Goal: Check status: Check status

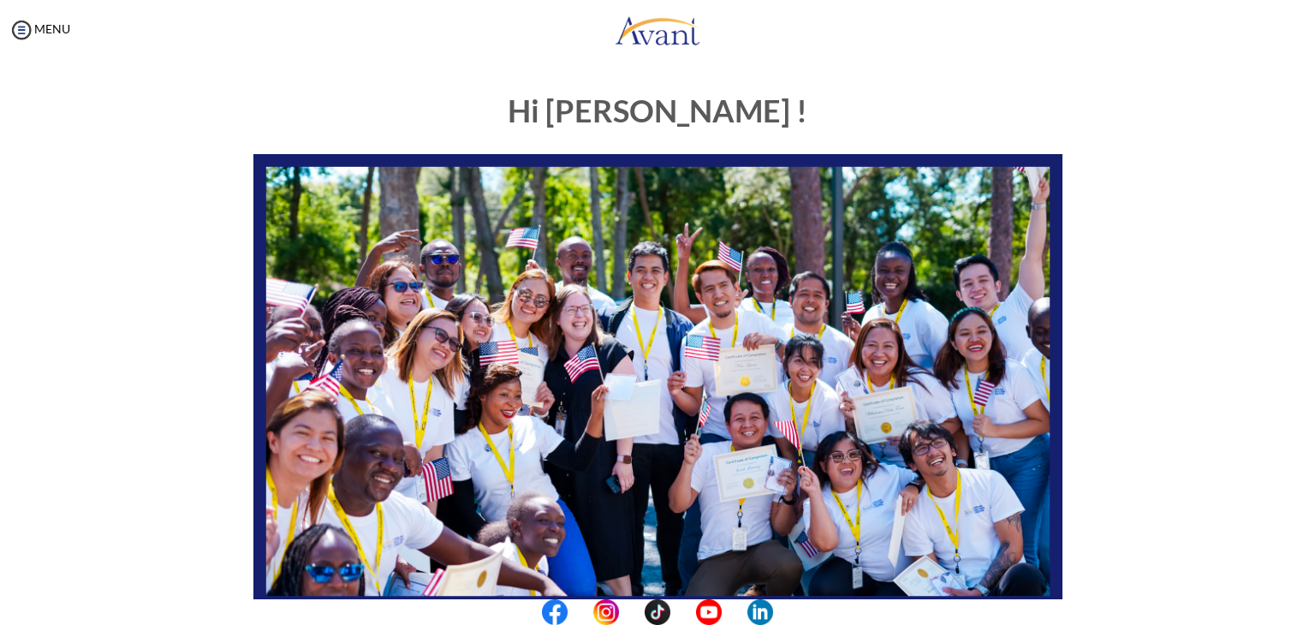
click at [1194, 562] on div "Hi [PERSON_NAME] ! START HERE: Avant Video Library My Process My Resources Abou…" at bounding box center [657, 535] width 1281 height 917
click at [21, 28] on img at bounding box center [22, 30] width 26 height 26
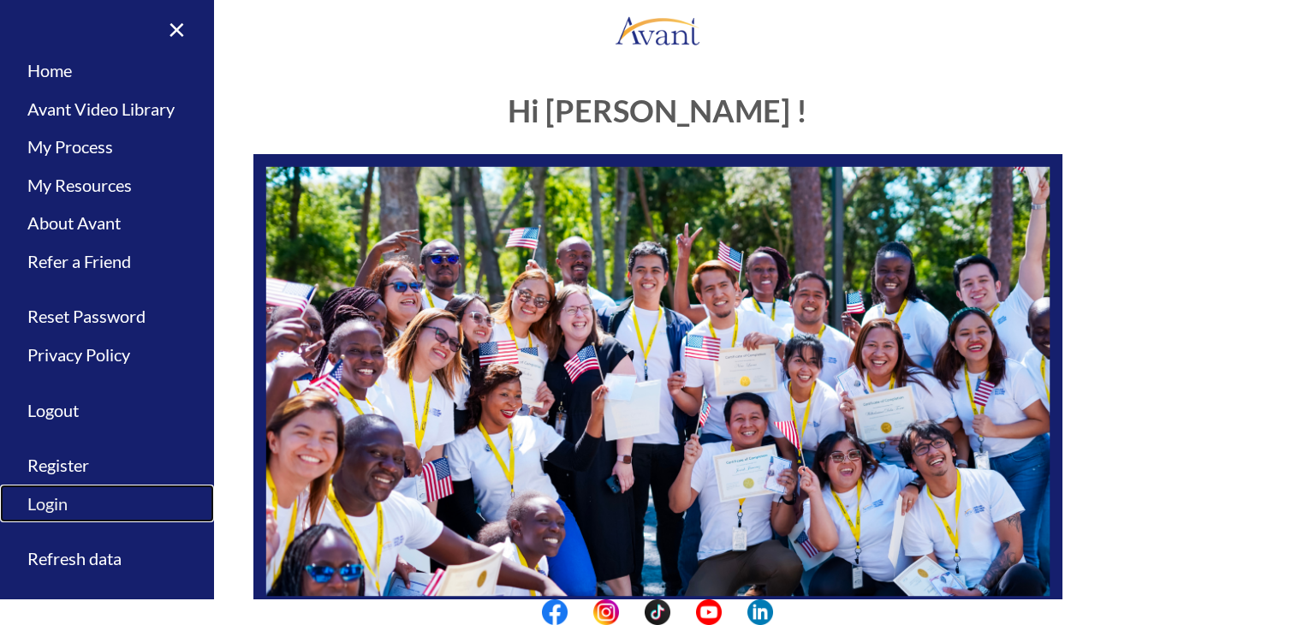
click at [60, 509] on link "Login" at bounding box center [107, 504] width 214 height 39
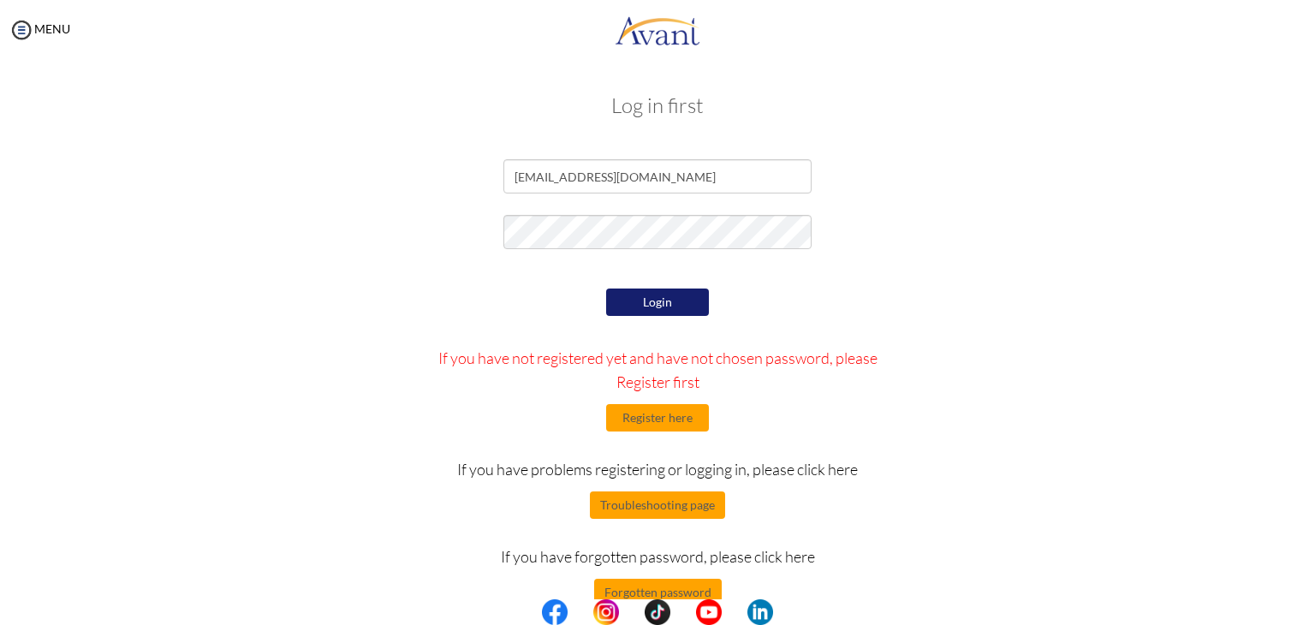
click at [910, 283] on form "[EMAIL_ADDRESS][DOMAIN_NAME] Login If you have not registered yet and have not …" at bounding box center [658, 382] width 976 height 447
click at [645, 302] on button "Login" at bounding box center [657, 302] width 103 height 27
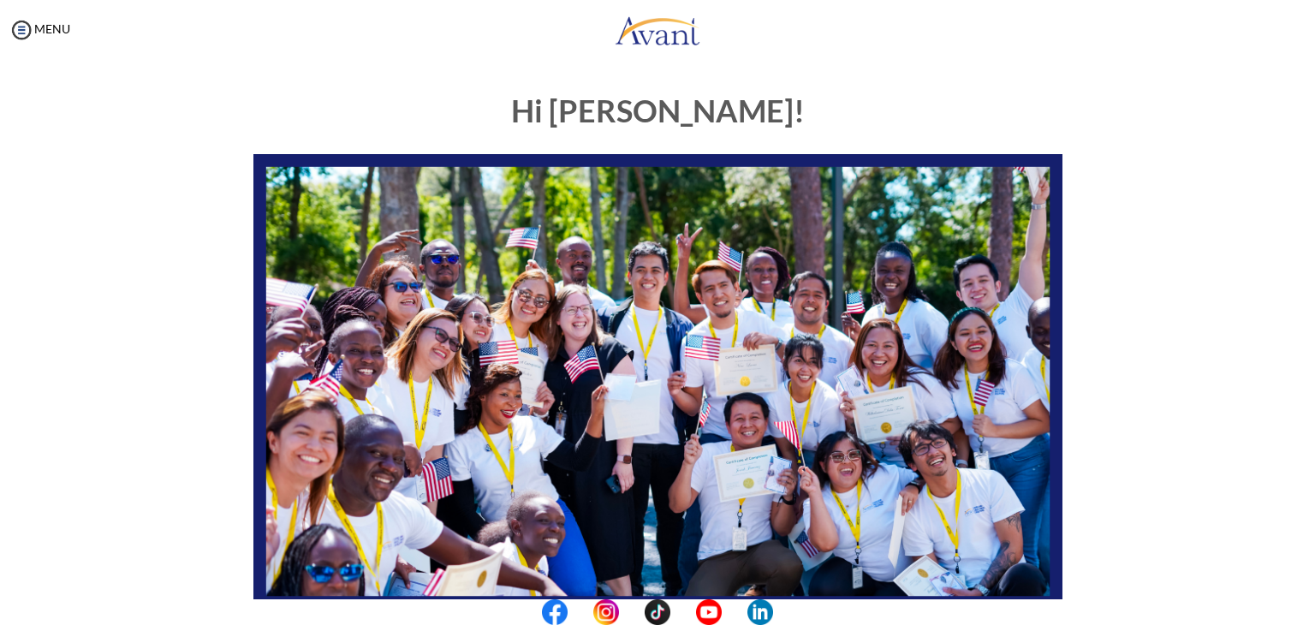
click at [998, 470] on img at bounding box center [657, 382] width 809 height 456
drag, startPoint x: 998, startPoint y: 470, endPoint x: 495, endPoint y: 350, distance: 517.6
click at [495, 350] on img at bounding box center [657, 382] width 809 height 456
click at [24, 31] on img at bounding box center [22, 30] width 26 height 26
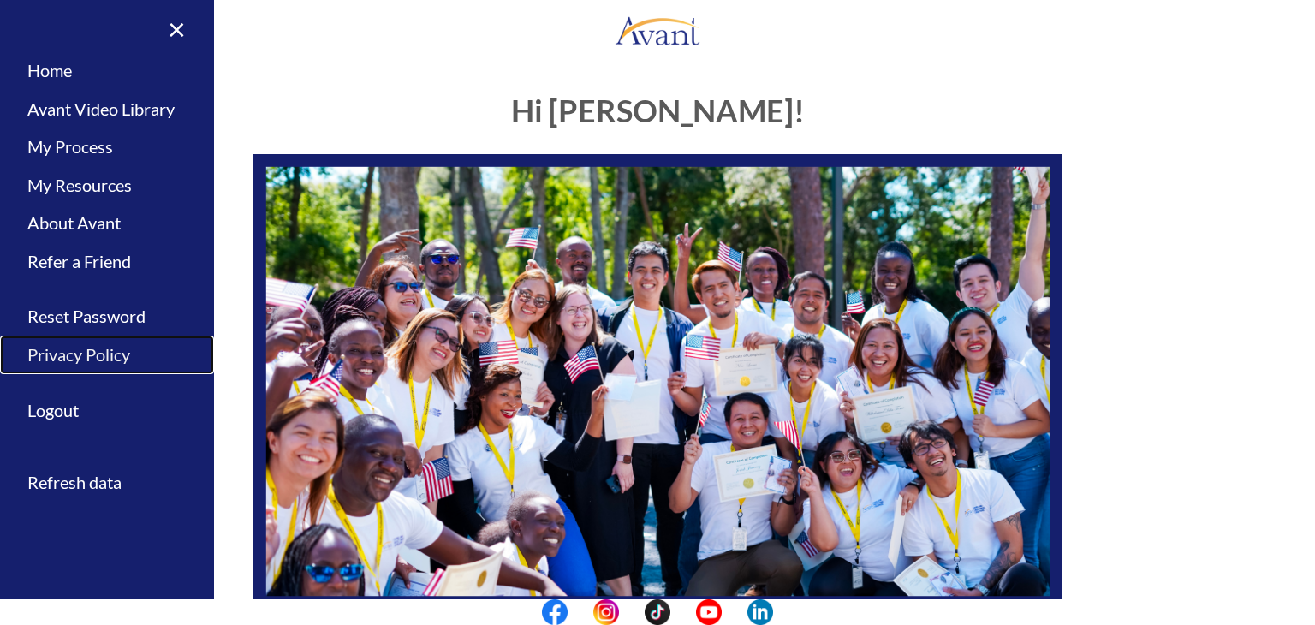
click at [106, 357] on link "Privacy Policy" at bounding box center [107, 355] width 214 height 39
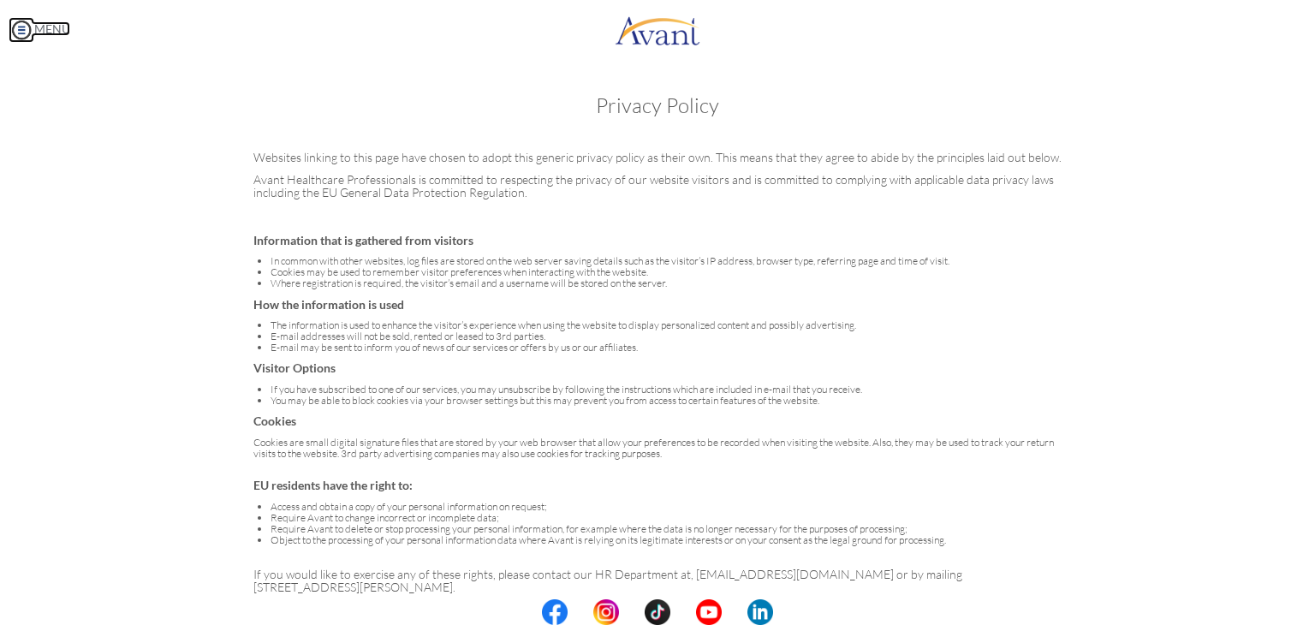
click at [15, 23] on img at bounding box center [22, 30] width 26 height 26
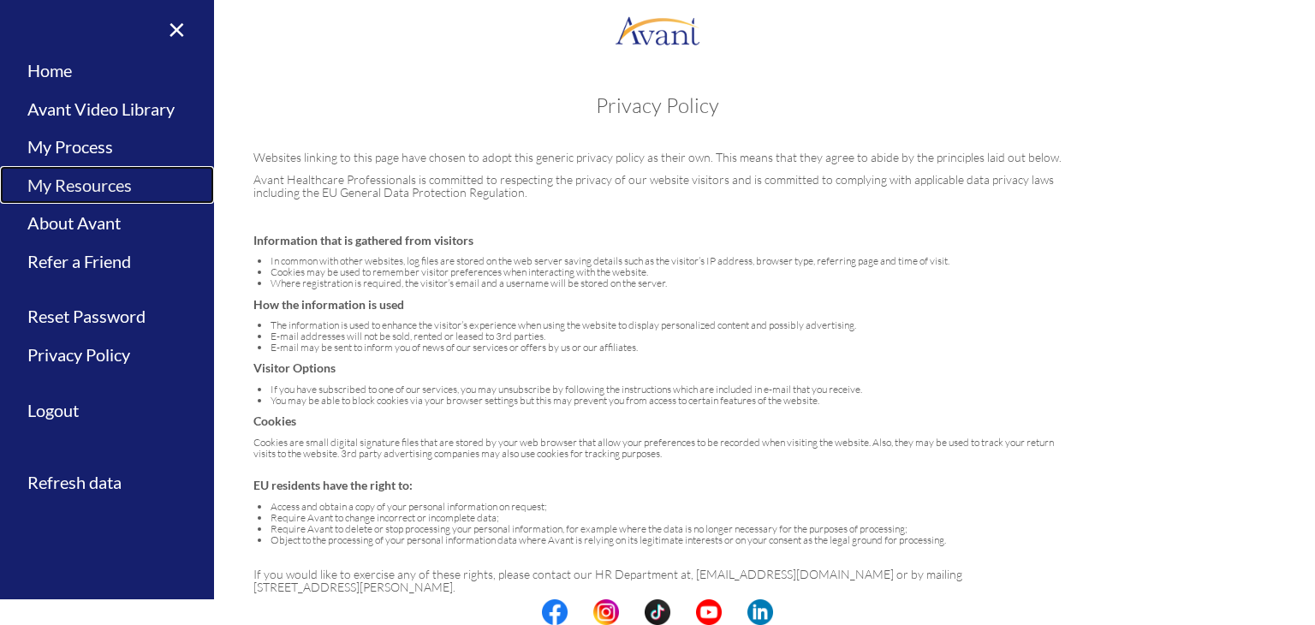
click at [104, 183] on link "My Resources" at bounding box center [107, 185] width 214 height 39
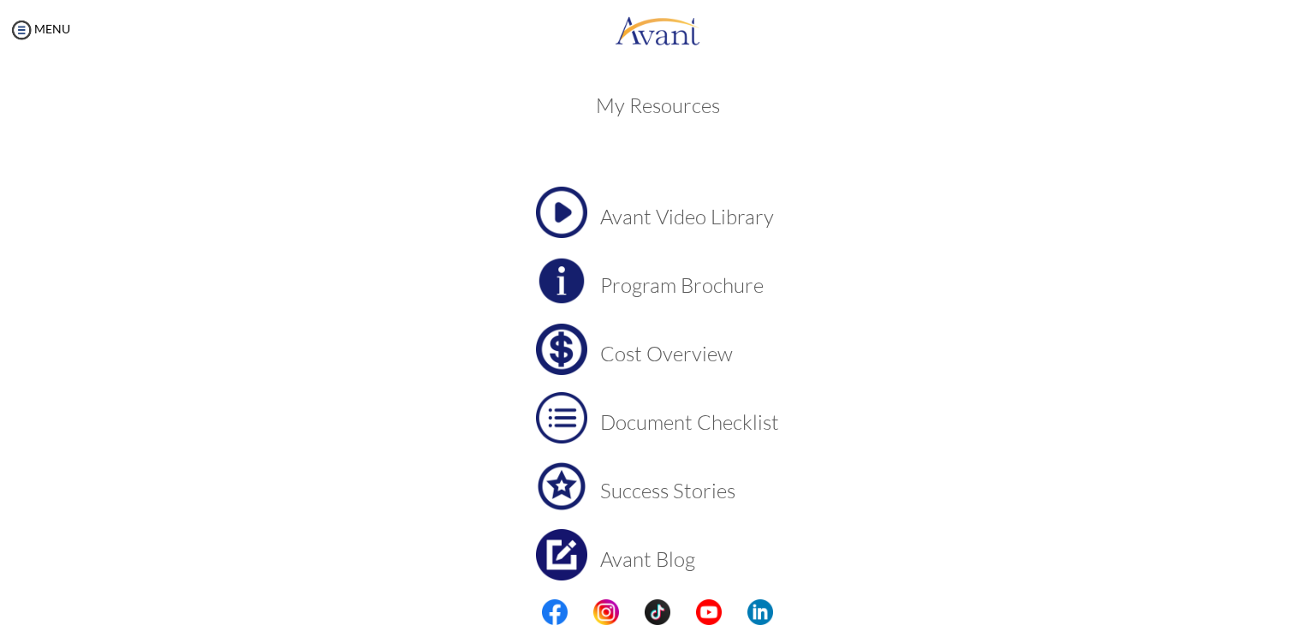
click at [699, 213] on h3 "Avant Video Library" at bounding box center [689, 217] width 179 height 22
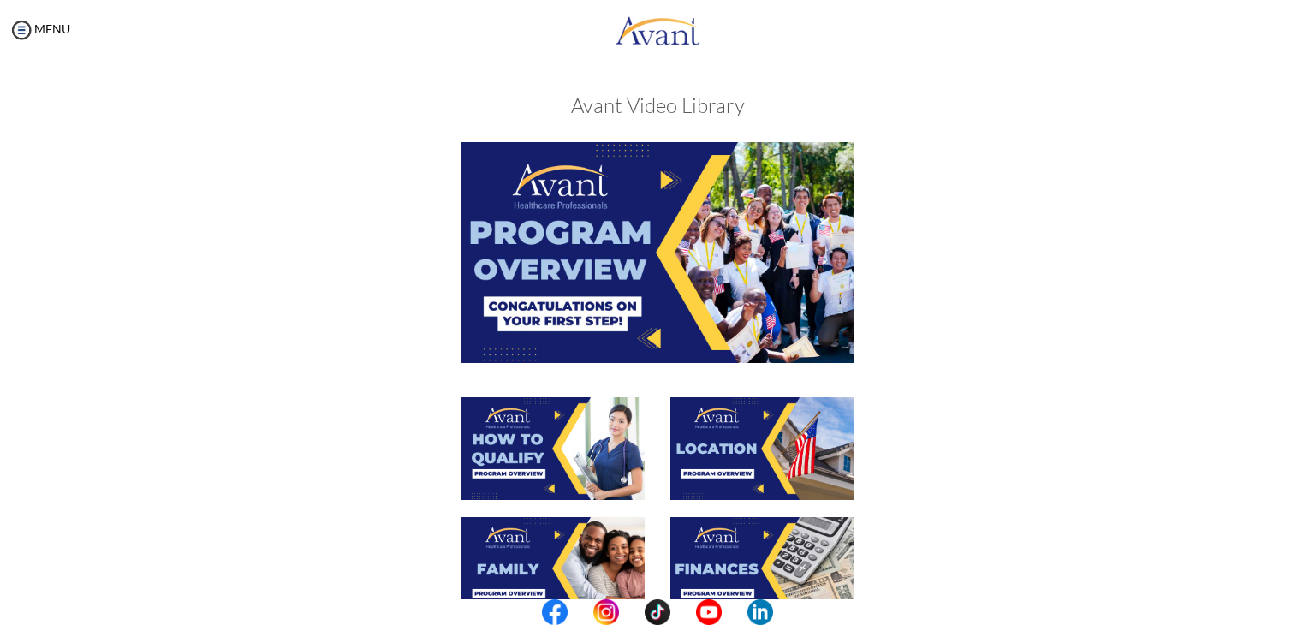
click at [656, 297] on img at bounding box center [658, 252] width 392 height 220
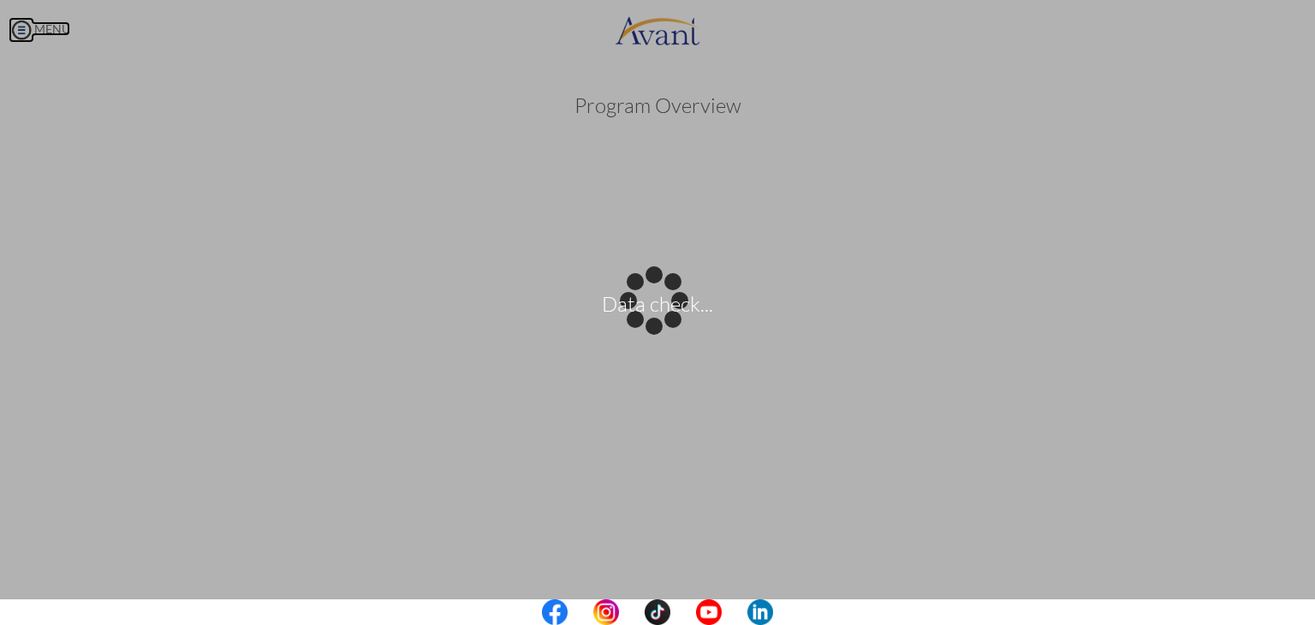
click at [23, 34] on body "Data check... Maintenance break. Please come back in 2 hours. MENU My Status Wh…" at bounding box center [657, 312] width 1315 height 625
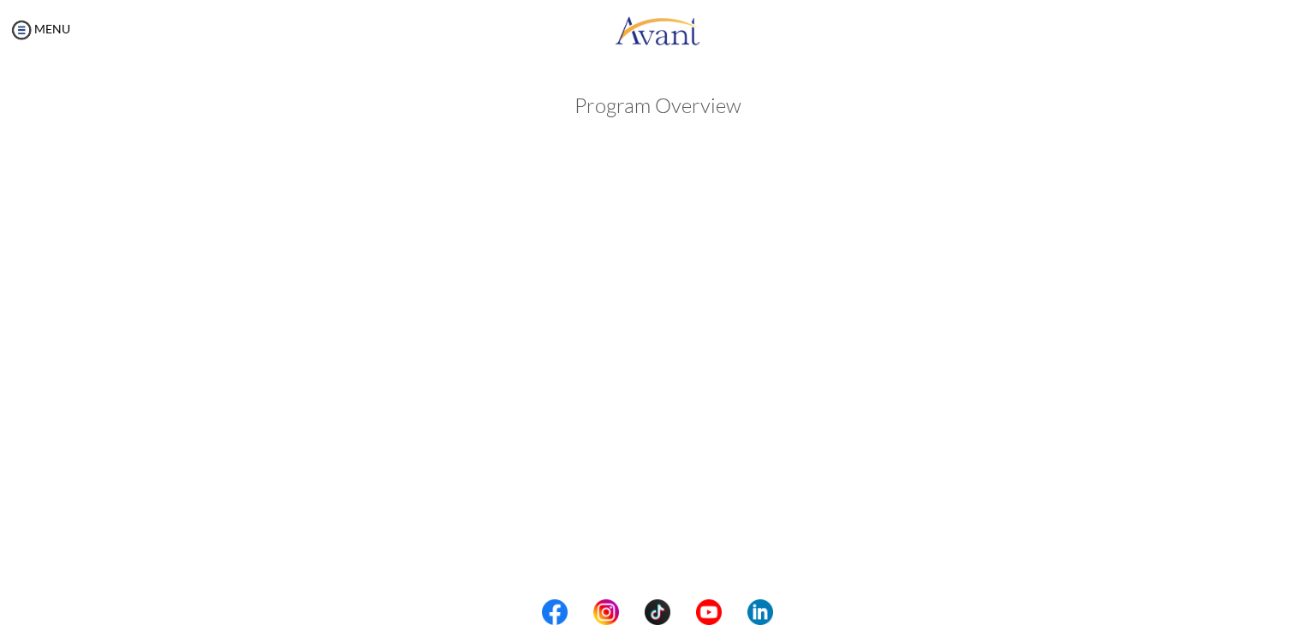
click at [667, 166] on div "Program Overview Back to Avant Video Library" at bounding box center [658, 481] width 1002 height 808
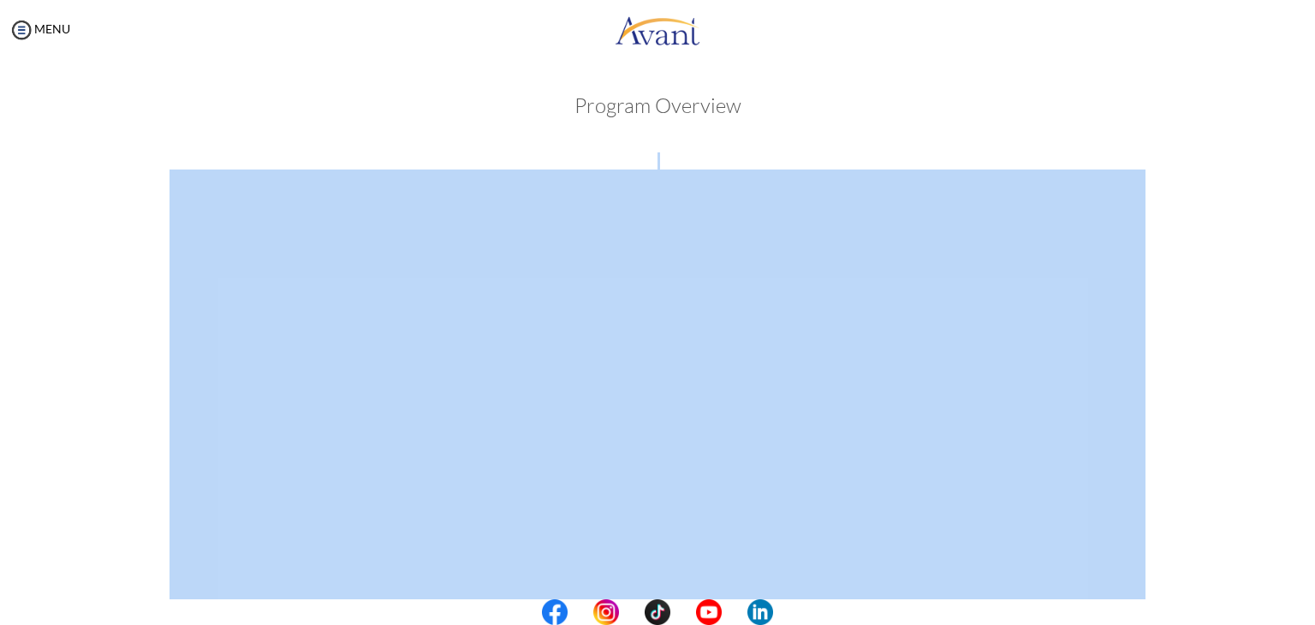
click at [667, 166] on div "Program Overview Back to Avant Video Library" at bounding box center [658, 481] width 1002 height 808
click at [15, 34] on img at bounding box center [22, 30] width 26 height 26
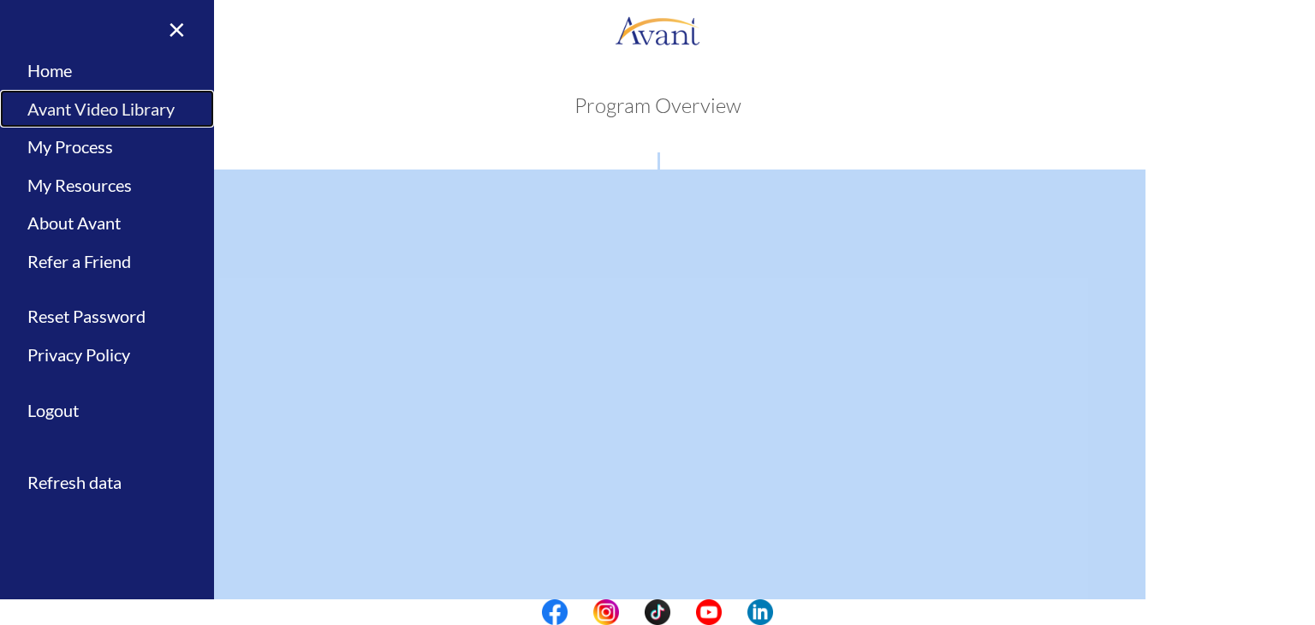
click at [145, 121] on link "Avant Video Library" at bounding box center [107, 109] width 214 height 39
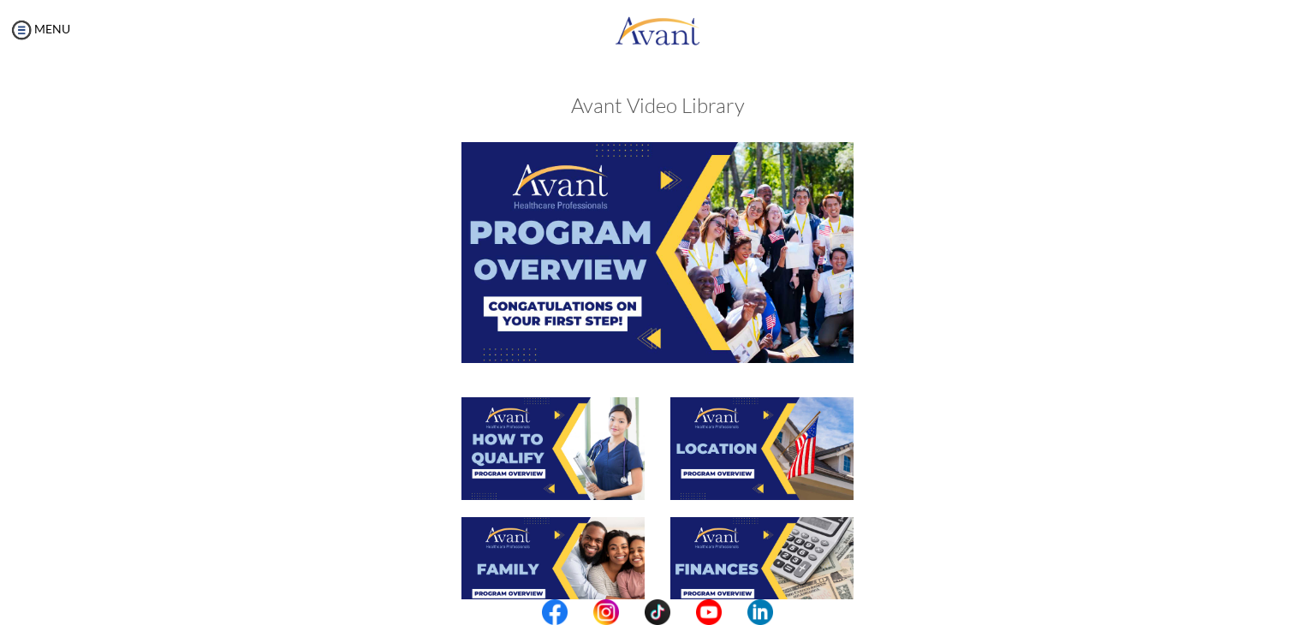
click at [594, 429] on img at bounding box center [553, 448] width 183 height 103
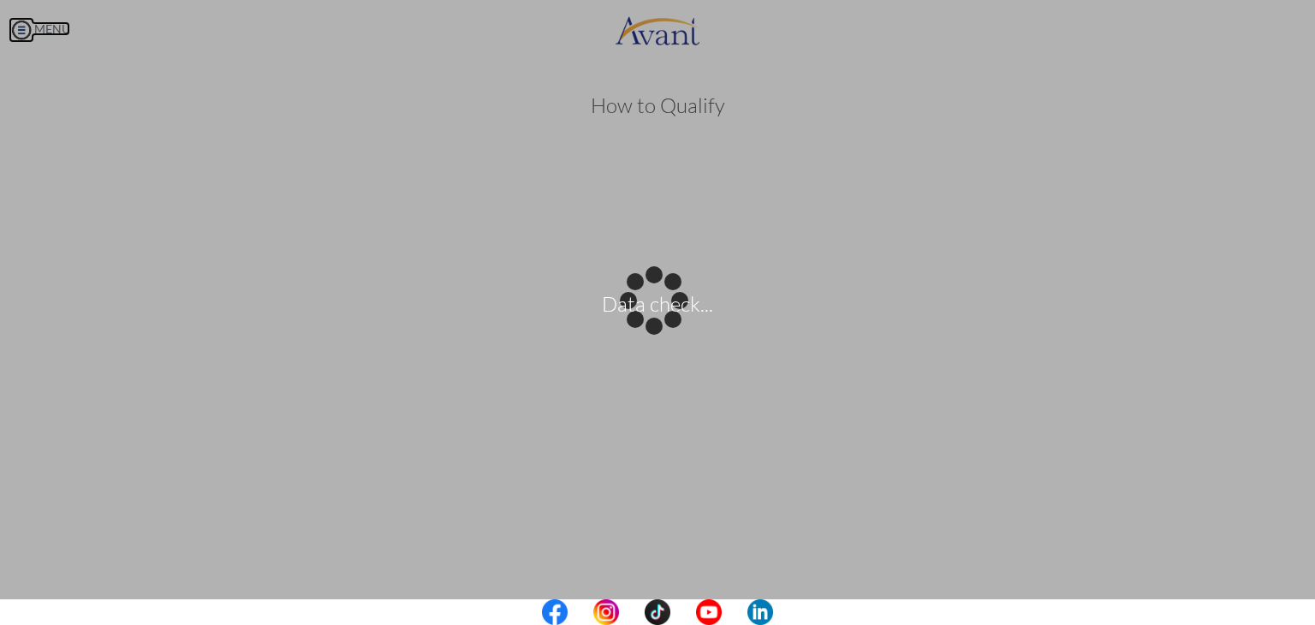
click at [15, 33] on body "Data check... Maintenance break. Please come back in 2 hours. MENU My Status Wh…" at bounding box center [657, 312] width 1315 height 625
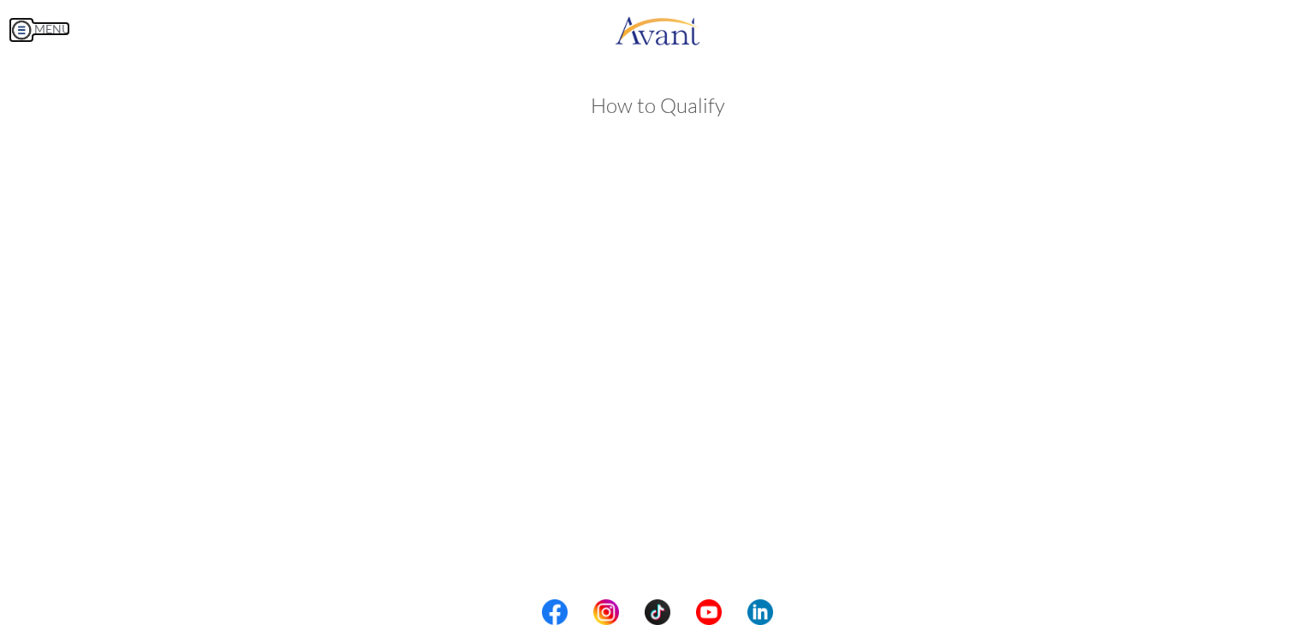
click at [15, 33] on img at bounding box center [22, 30] width 26 height 26
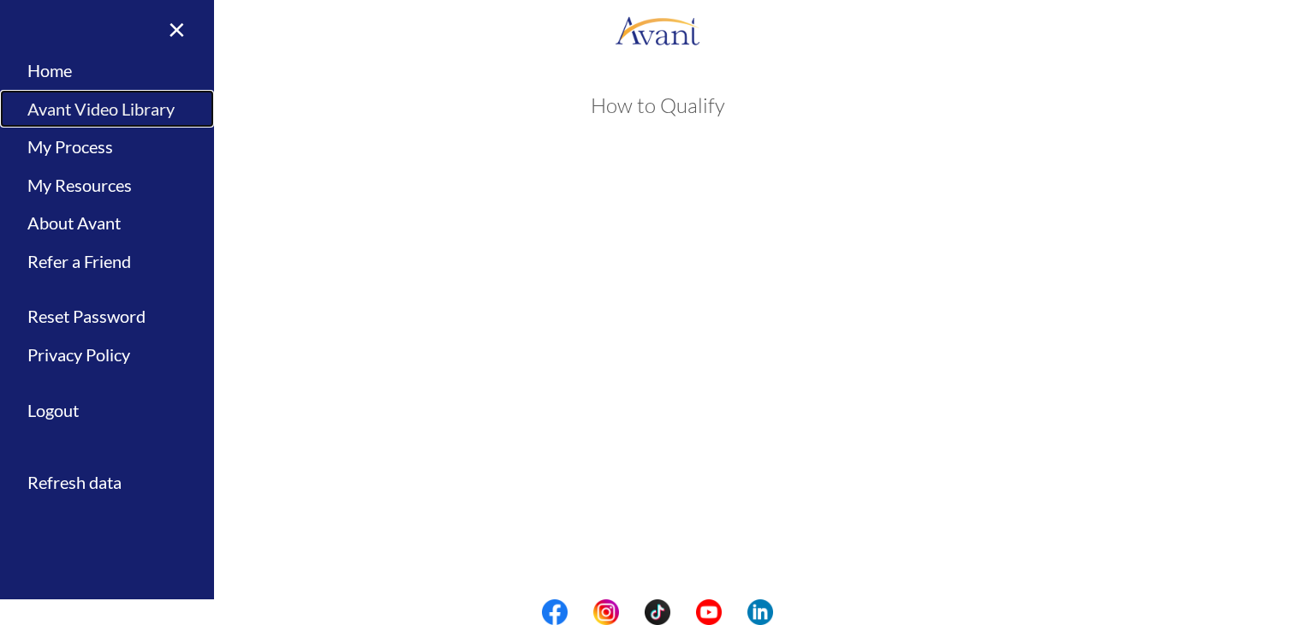
click at [55, 102] on link "Avant Video Library" at bounding box center [107, 109] width 214 height 39
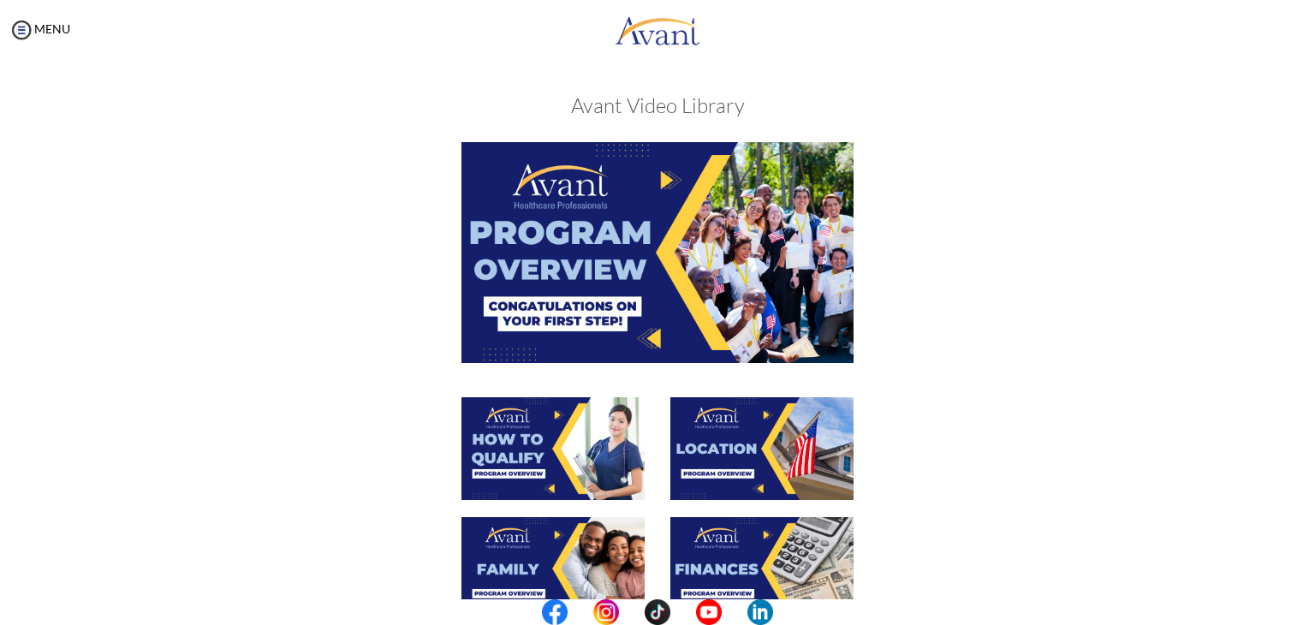
click at [764, 443] on img at bounding box center [761, 448] width 183 height 103
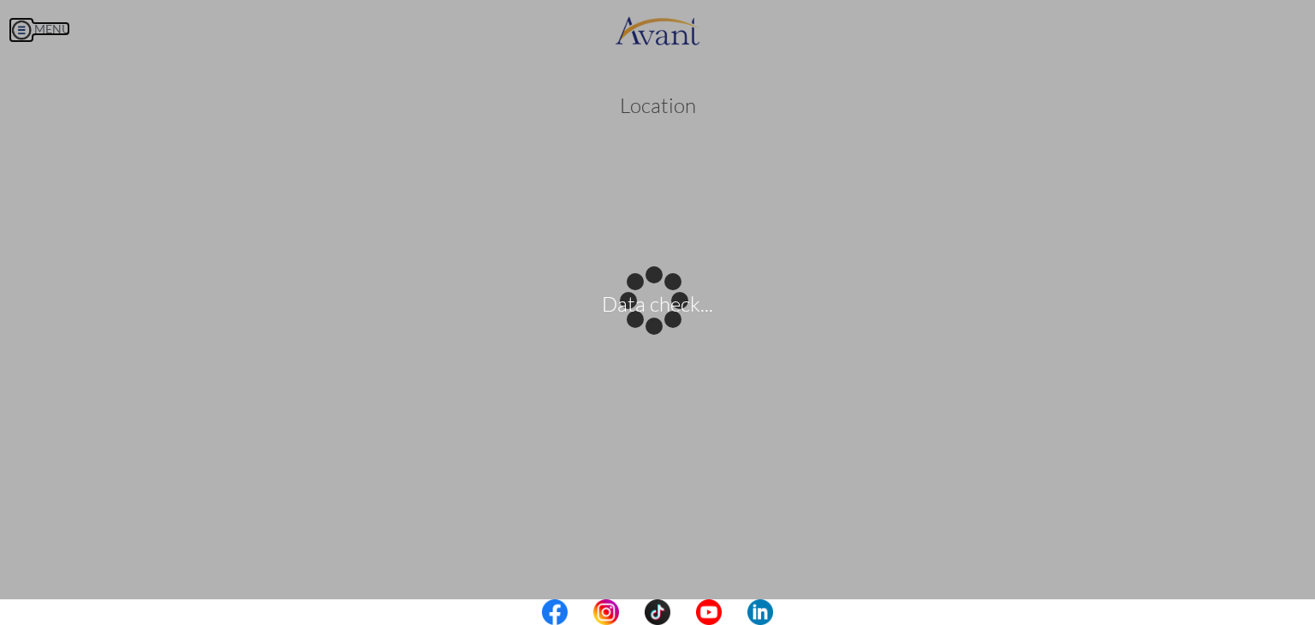
click at [20, 32] on body "Data check... Maintenance break. Please come back in 2 hours. MENU My Status Wh…" at bounding box center [657, 312] width 1315 height 625
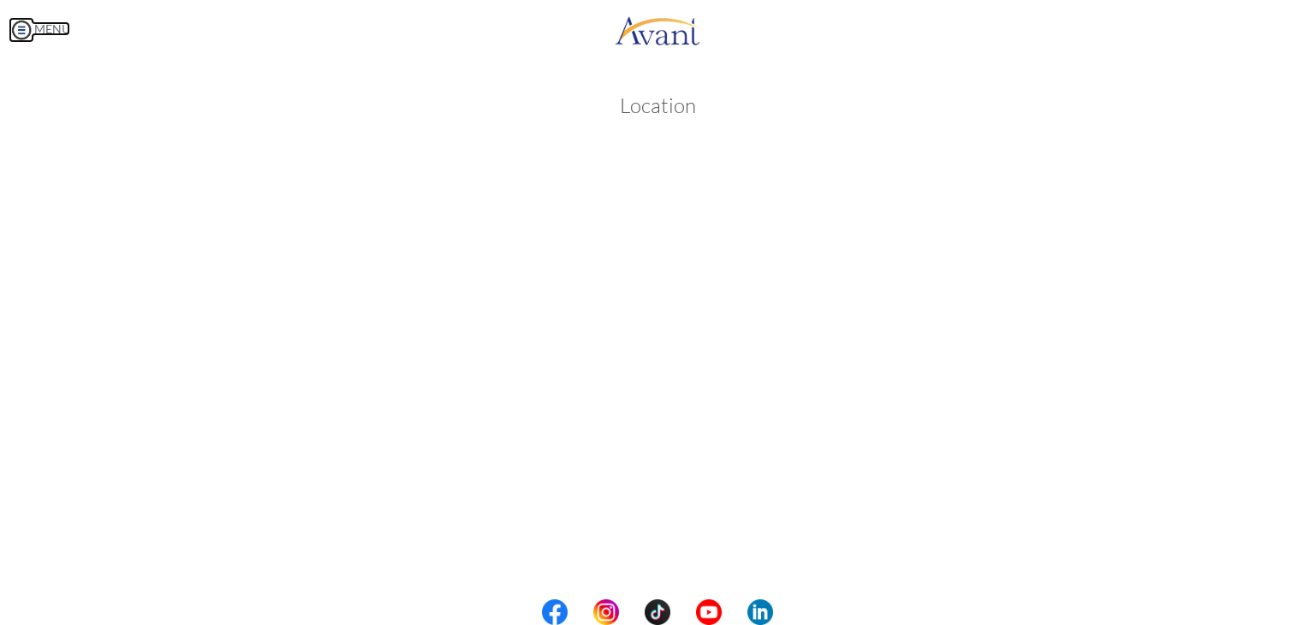
click at [20, 32] on img at bounding box center [22, 30] width 26 height 26
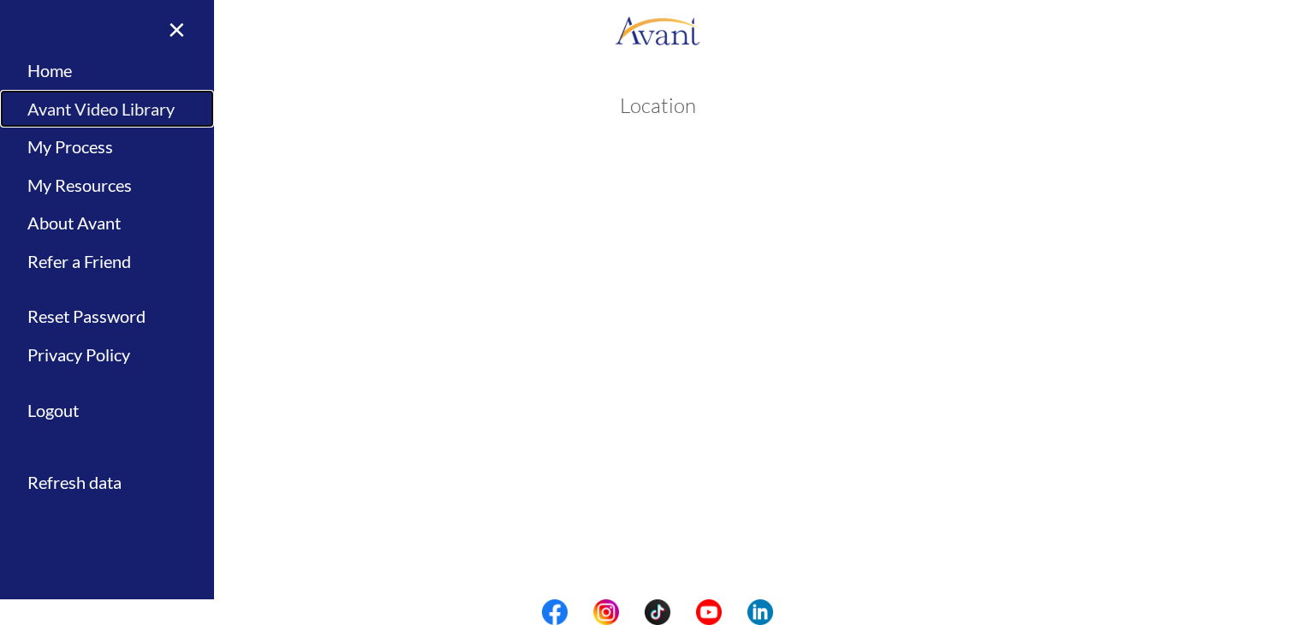
click at [141, 108] on link "Avant Video Library" at bounding box center [107, 109] width 214 height 39
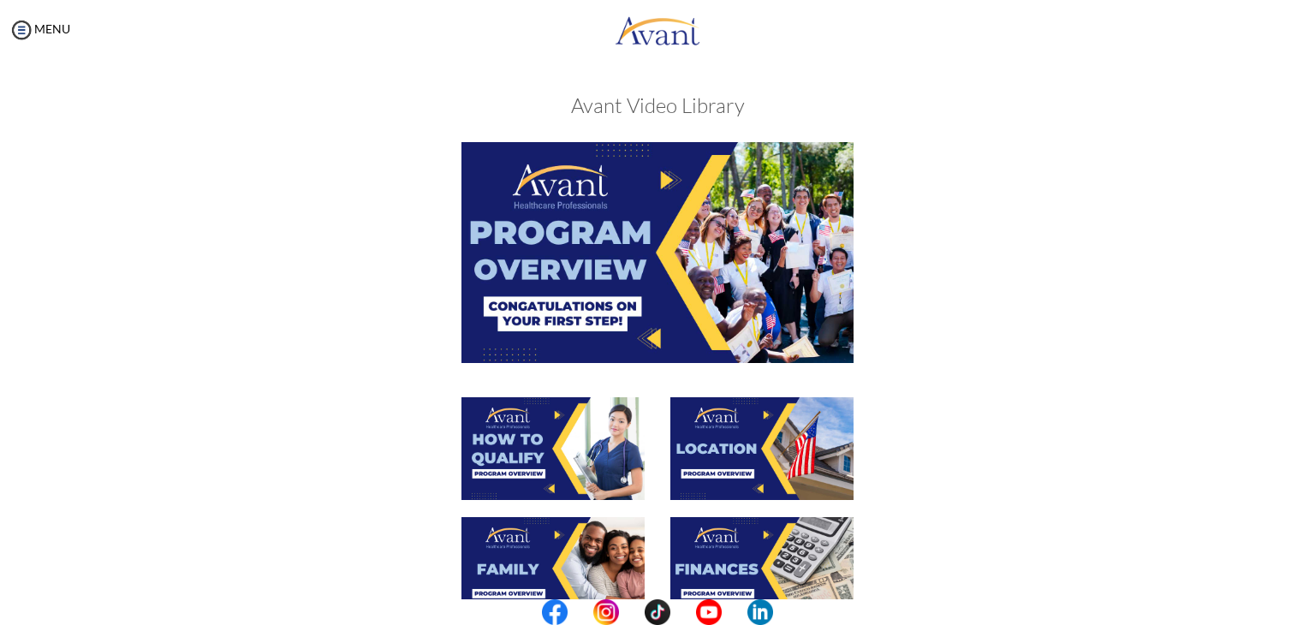
click at [532, 457] on img at bounding box center [553, 448] width 183 height 103
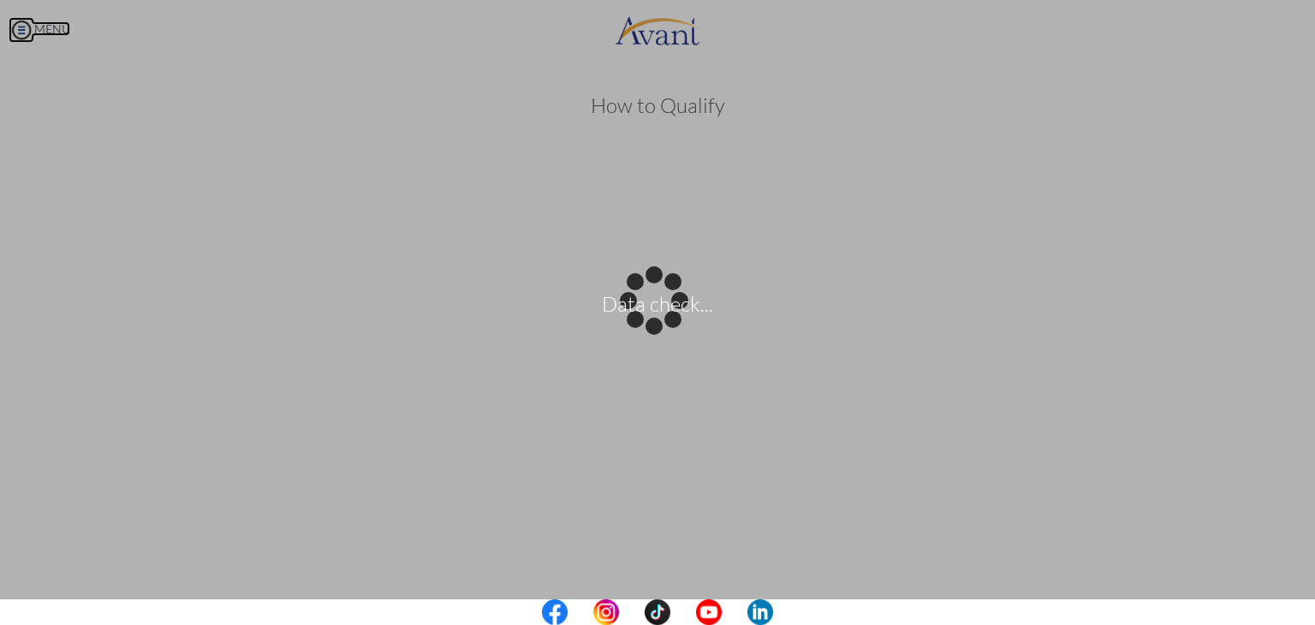
click at [58, 22] on body "Data check... Maintenance break. Please come back in 2 hours. MENU My Status Wh…" at bounding box center [657, 312] width 1315 height 625
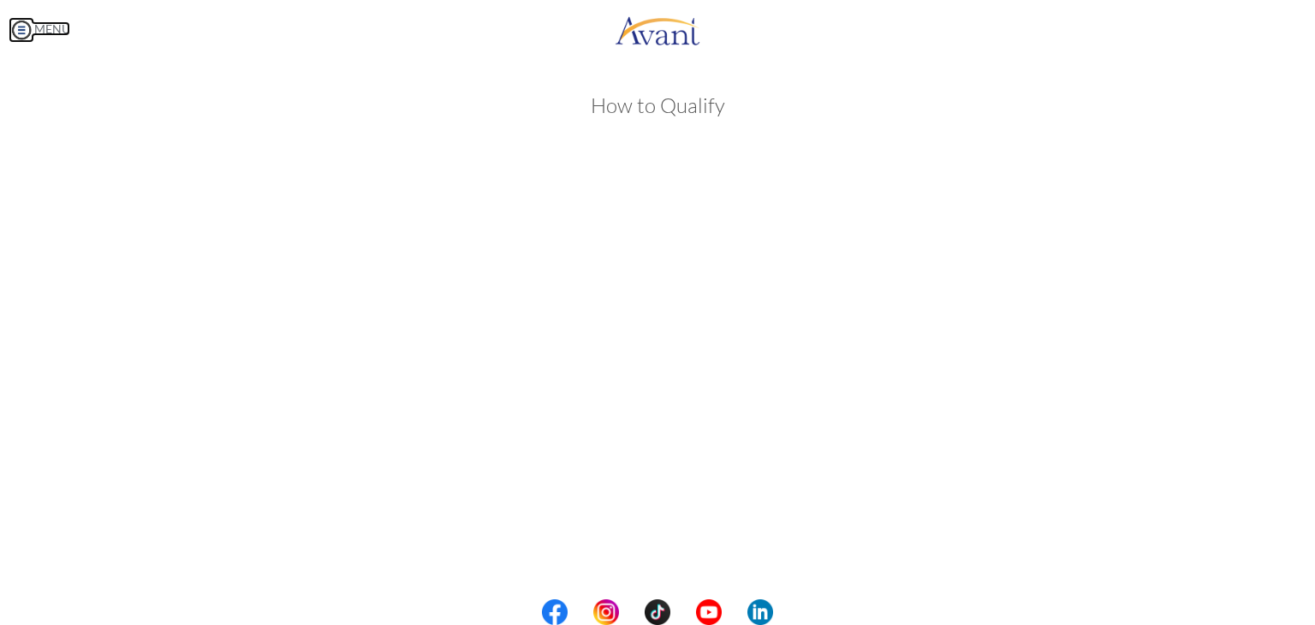
click at [24, 30] on img at bounding box center [22, 30] width 26 height 26
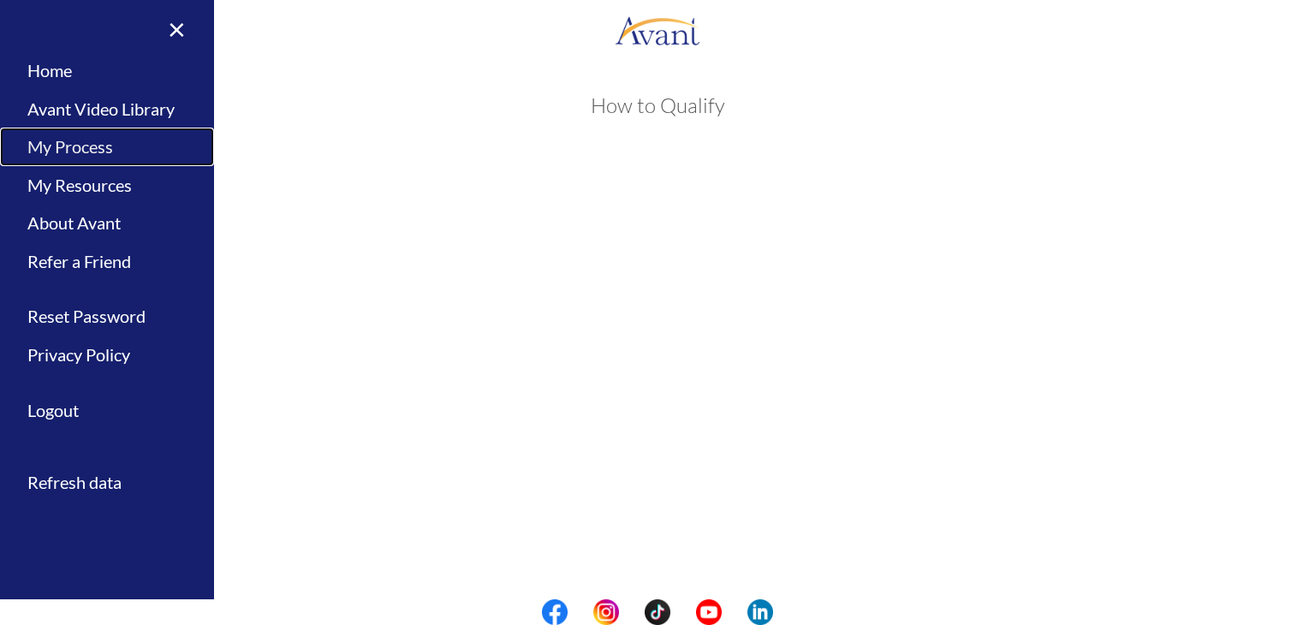
click at [100, 149] on link "My Process" at bounding box center [107, 147] width 214 height 39
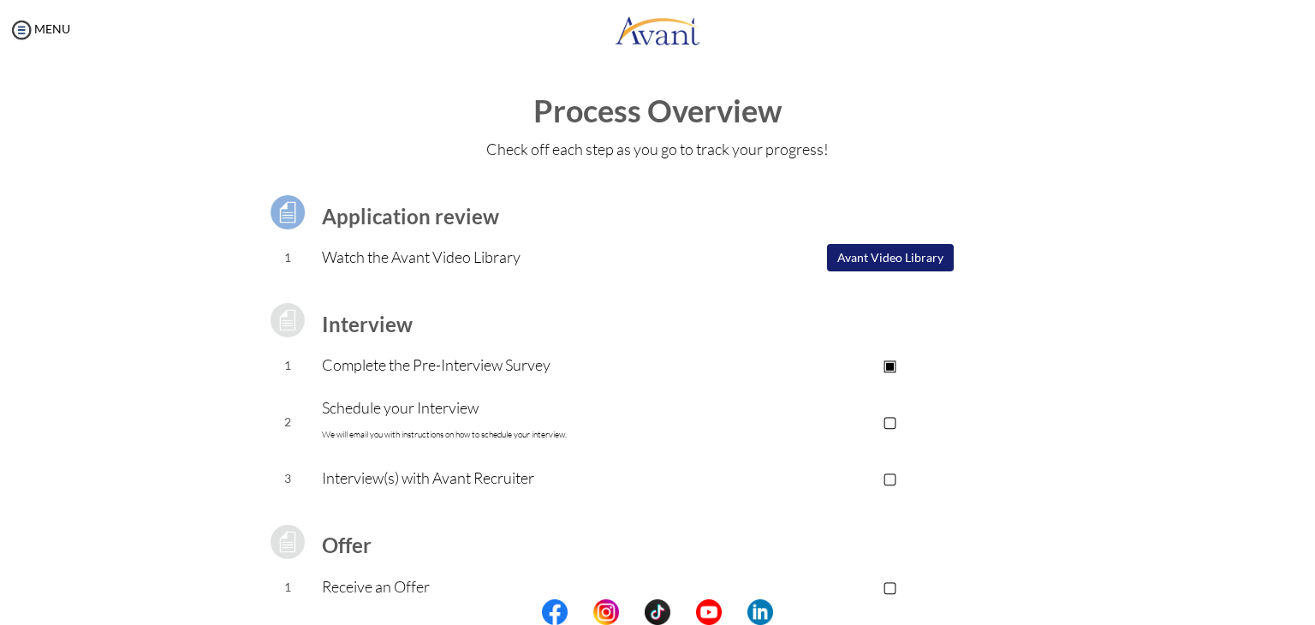
click at [371, 404] on p "Schedule your Interview We will email you with instructions on how to schedule …" at bounding box center [520, 421] width 396 height 51
click at [882, 426] on p "▢" at bounding box center [889, 421] width 343 height 24
click at [882, 426] on p "▣" at bounding box center [889, 421] width 343 height 24
click at [882, 426] on p "▢" at bounding box center [889, 421] width 343 height 24
click at [882, 426] on p "▣" at bounding box center [889, 421] width 343 height 24
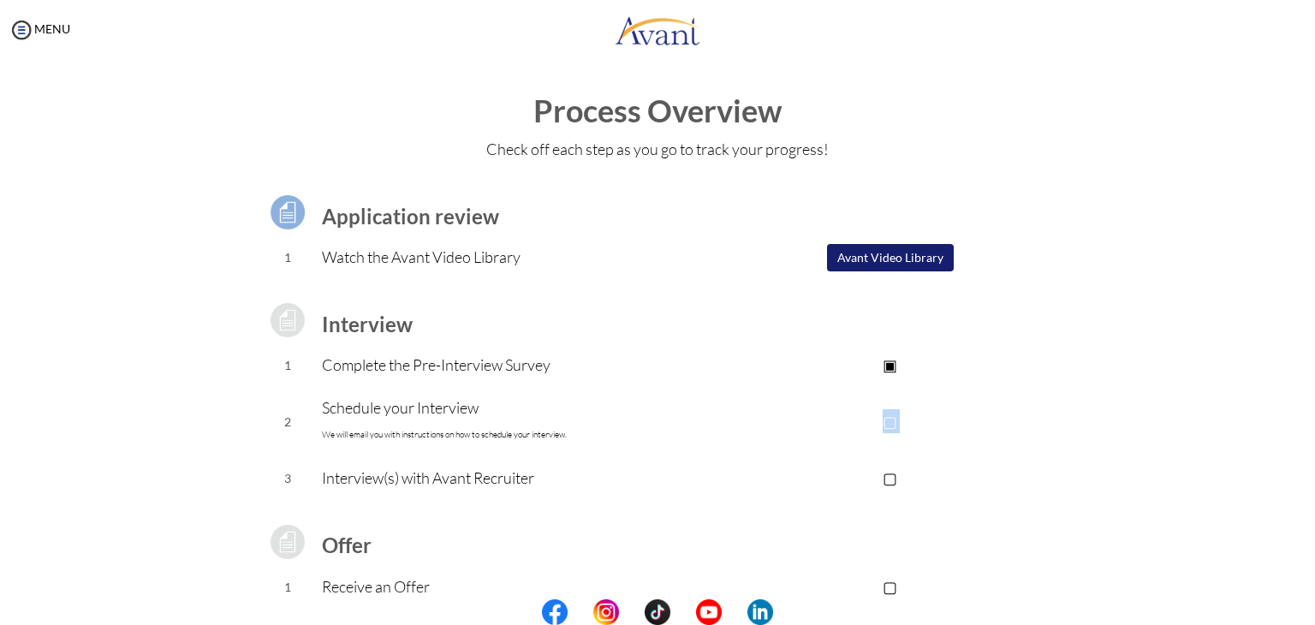
click at [882, 426] on p "▢" at bounding box center [889, 421] width 343 height 24
click at [885, 428] on p "▣" at bounding box center [889, 421] width 343 height 24
click at [306, 432] on td "2" at bounding box center [287, 422] width 69 height 70
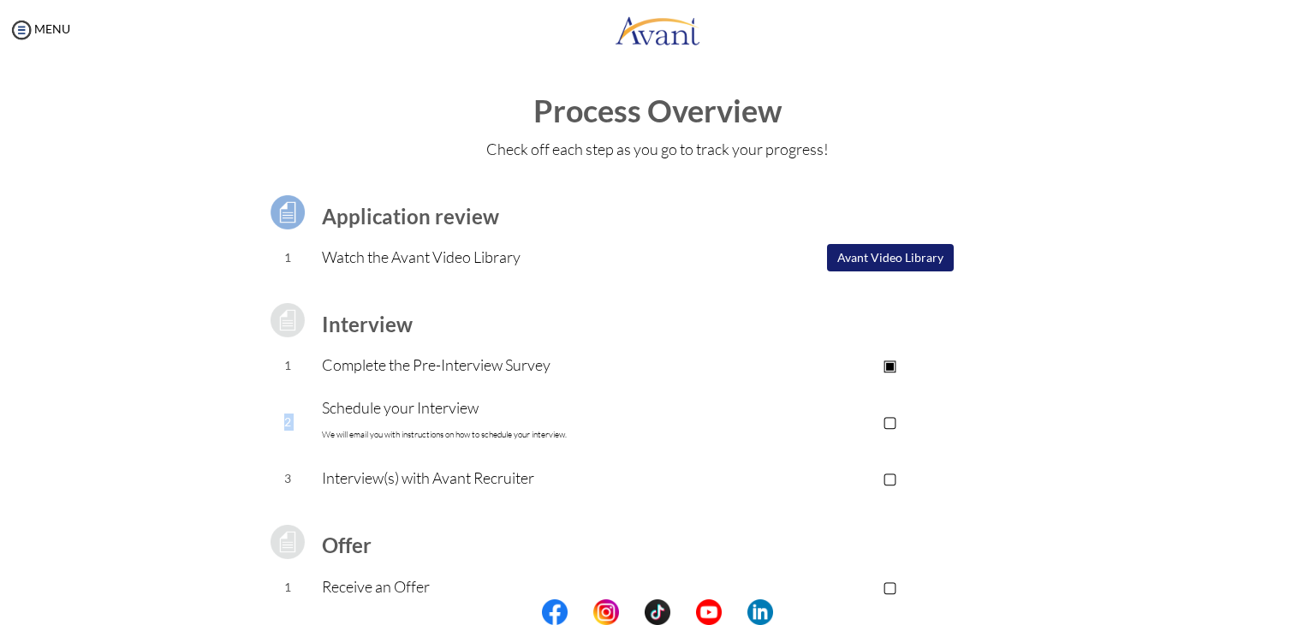
click at [306, 432] on td "2" at bounding box center [287, 422] width 69 height 70
click at [336, 407] on p "Schedule your Interview We will email you with instructions on how to schedule …" at bounding box center [520, 421] width 396 height 51
